Goal: Navigation & Orientation: Find specific page/section

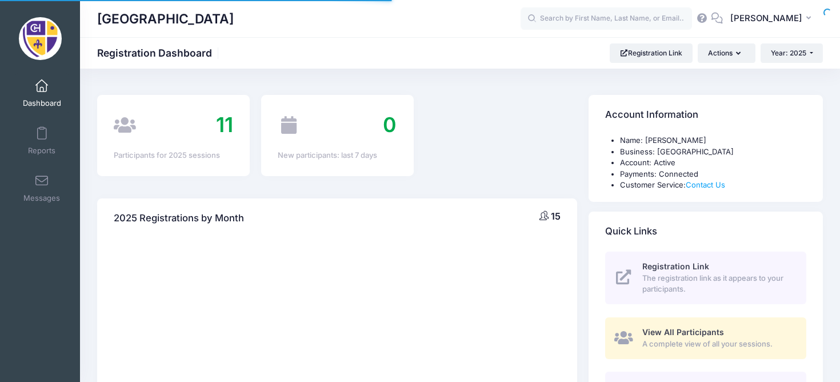
select select
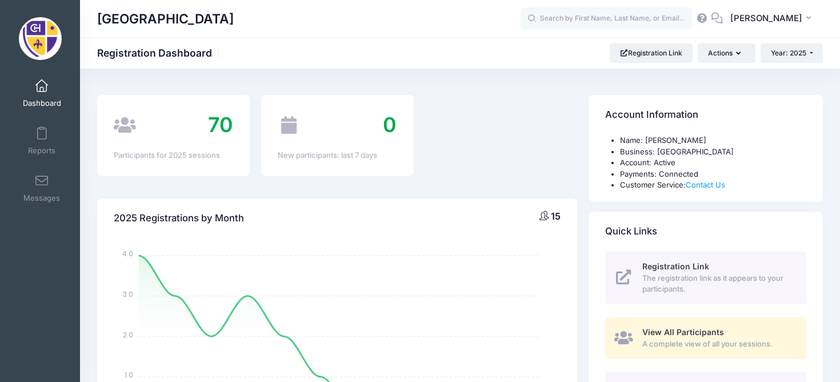
click at [41, 39] on img at bounding box center [40, 38] width 43 height 43
click at [42, 95] on link "Dashboard" at bounding box center [42, 93] width 54 height 40
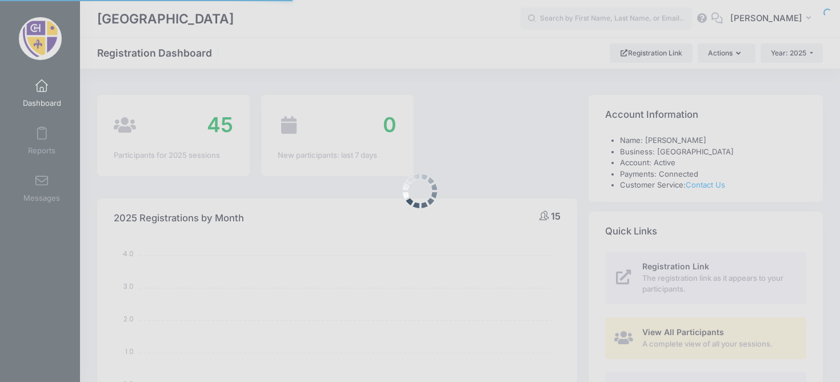
select select
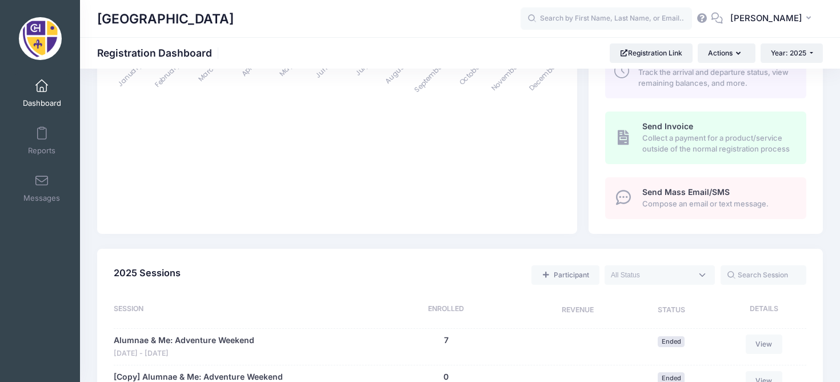
scroll to position [429, 0]
